Goal: Navigation & Orientation: Find specific page/section

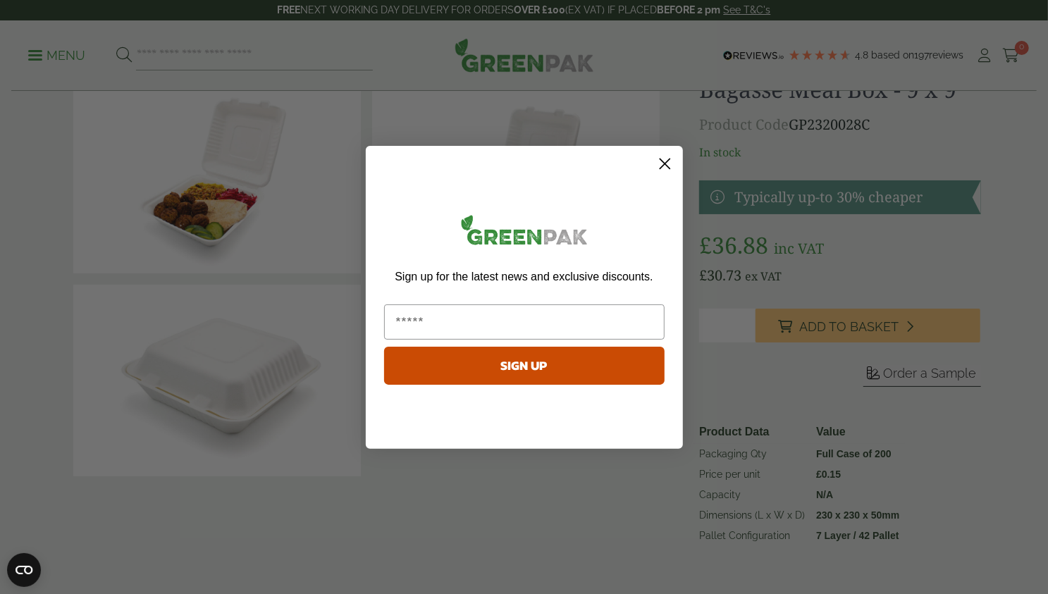
scroll to position [62, 0]
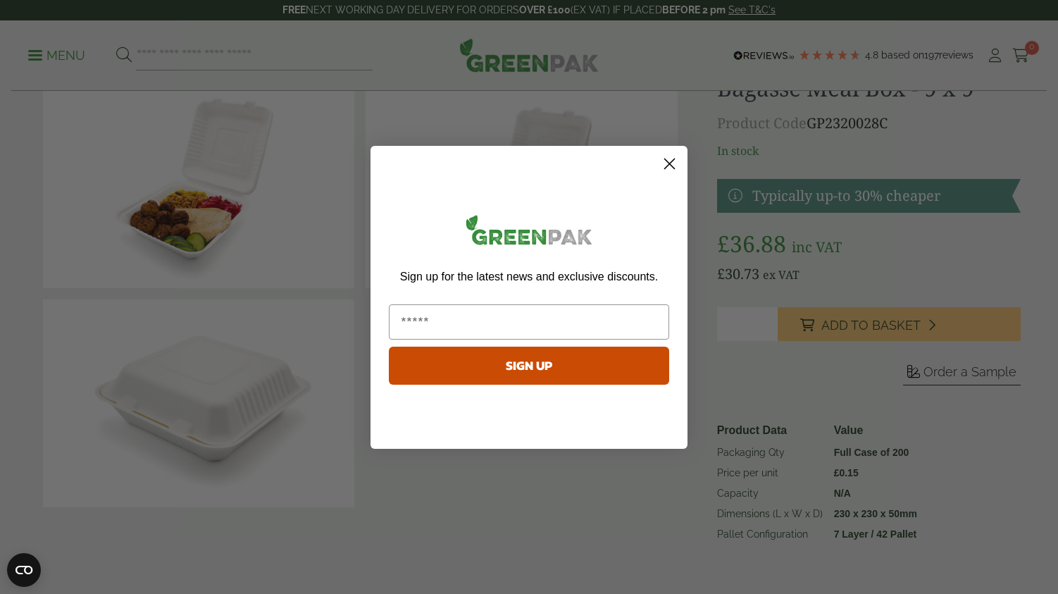
click at [666, 167] on circle "Close dialog" at bounding box center [669, 162] width 23 height 23
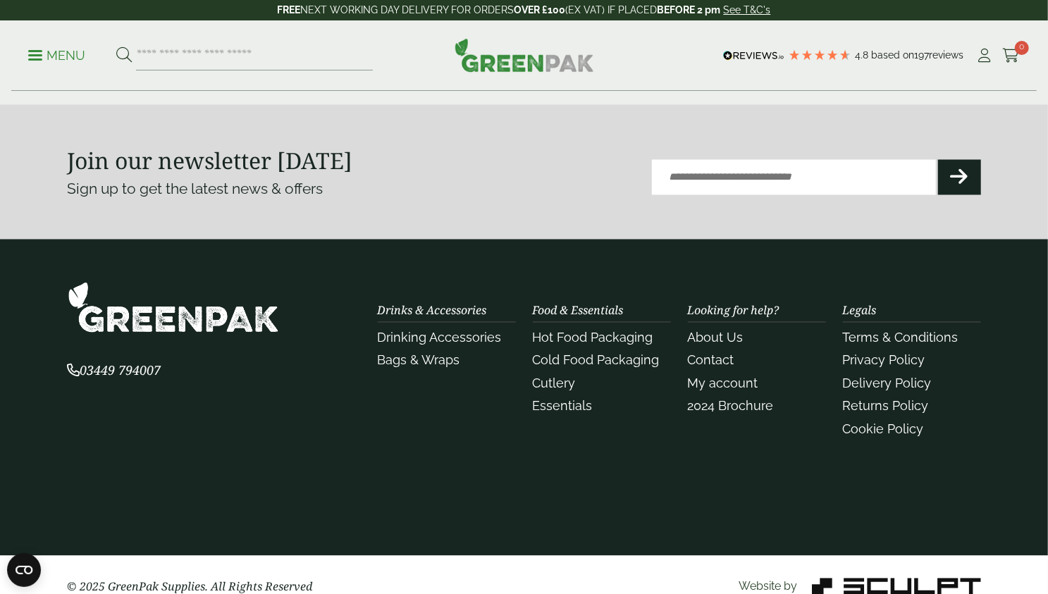
scroll to position [1553, 0]
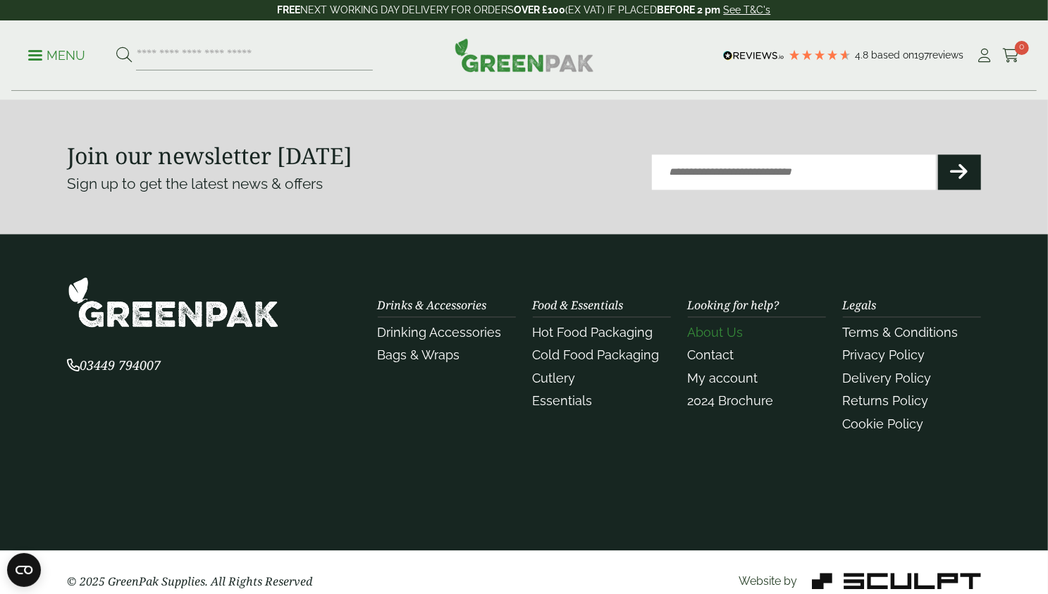
click at [730, 325] on link "About Us" at bounding box center [716, 332] width 56 height 15
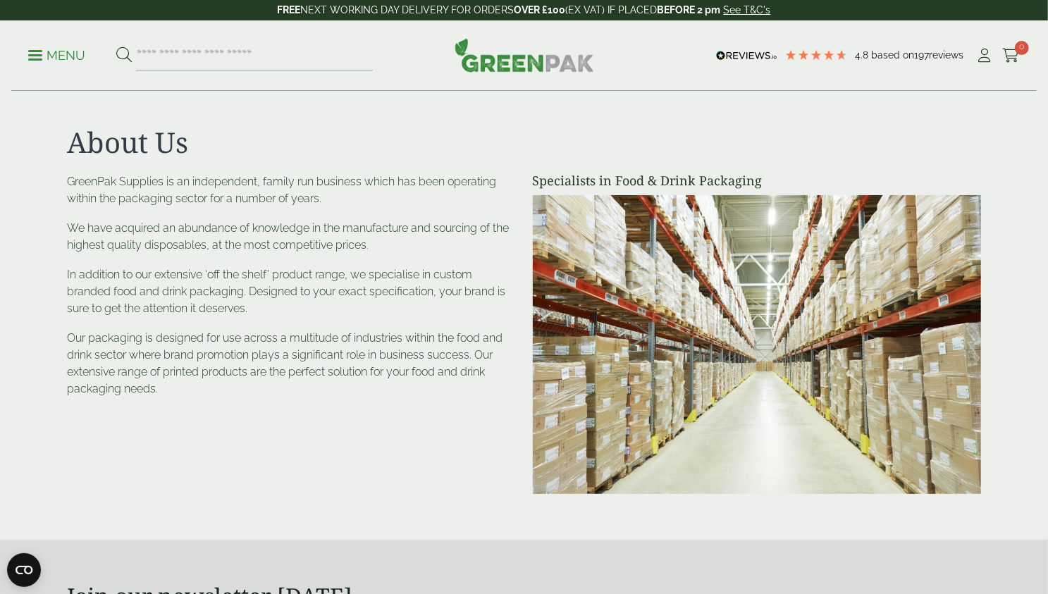
drag, startPoint x: 477, startPoint y: 33, endPoint x: 435, endPoint y: 32, distance: 42.3
click at [477, 33] on div "Menu 4.8 Based on 197 reviews My Account" at bounding box center [523, 55] width 1025 height 70
click at [58, 54] on p "Menu" at bounding box center [56, 55] width 57 height 17
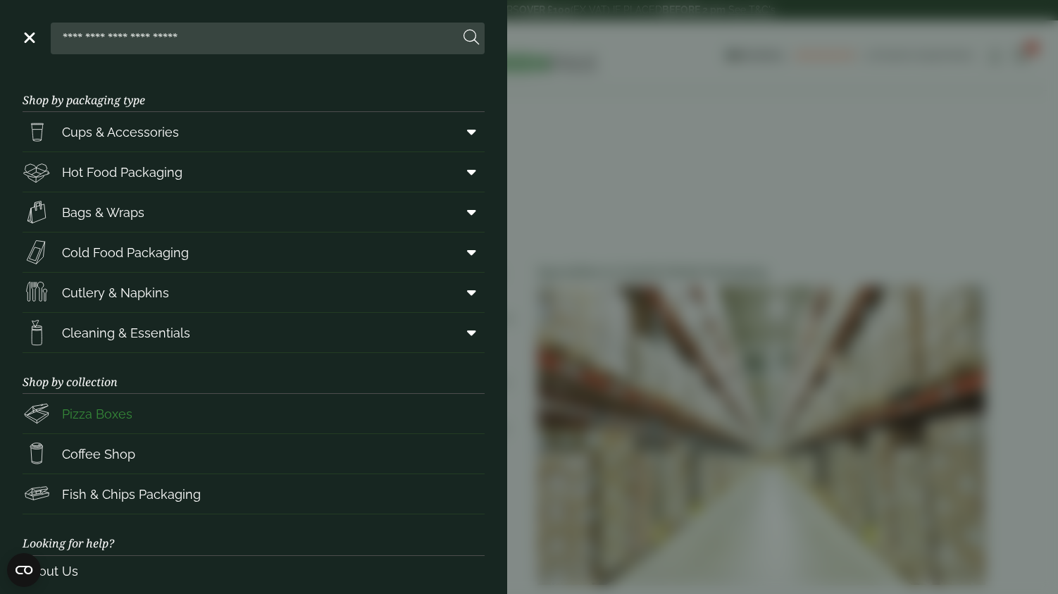
click at [101, 414] on span "Pizza Boxes" at bounding box center [97, 413] width 70 height 19
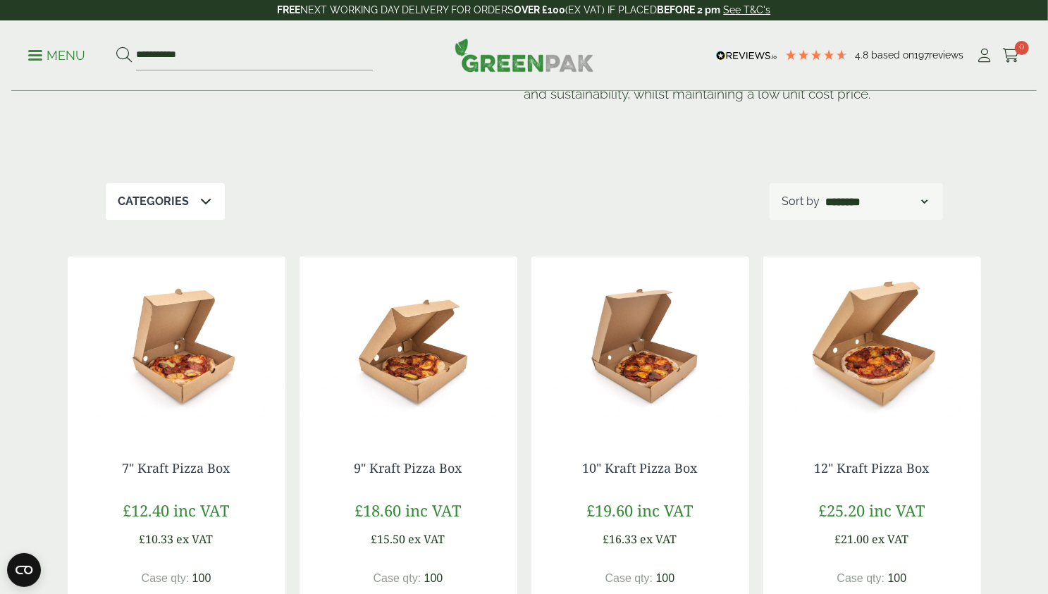
scroll to position [107, 0]
